Goal: Transaction & Acquisition: Purchase product/service

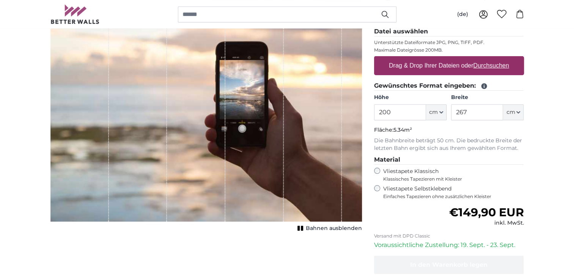
scroll to position [126, 0]
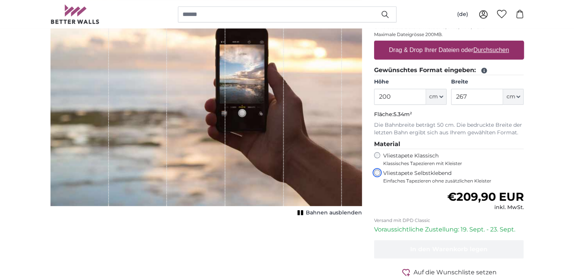
scroll to position [46, 0]
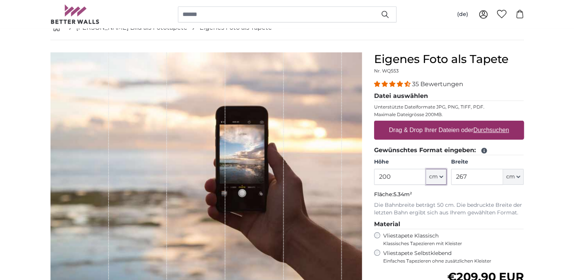
click at [440, 176] on icon "button" at bounding box center [441, 177] width 3 height 2
click at [402, 179] on input "200" at bounding box center [400, 177] width 52 height 16
type input "256"
click at [470, 175] on input "267" at bounding box center [477, 177] width 52 height 16
type input "2"
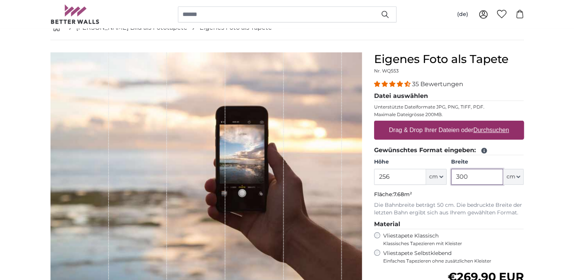
type input "300"
click at [486, 129] on u "Durchsuchen" at bounding box center [491, 130] width 36 height 6
click at [486, 123] on input "Drag & Drop Ihrer Dateien oder Durchsuchen" at bounding box center [449, 122] width 150 height 2
type input "**********"
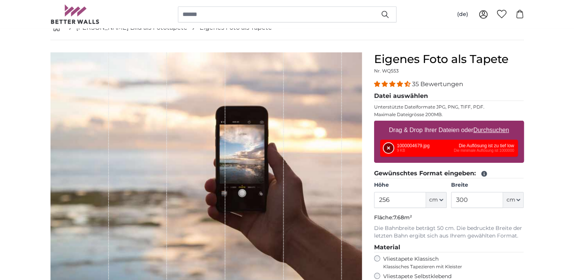
click at [388, 148] on button "Entfernen" at bounding box center [389, 148] width 10 height 10
